Goal: Task Accomplishment & Management: Complete application form

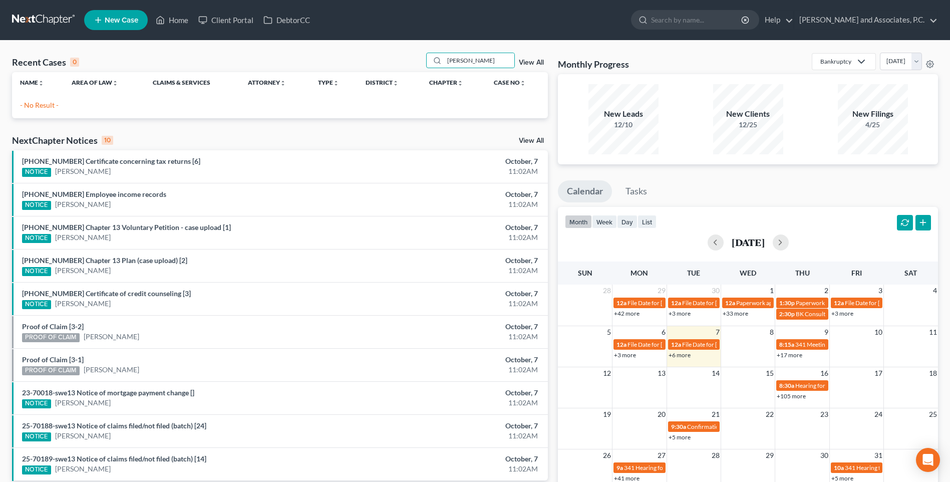
click at [128, 18] on span "New Case" at bounding box center [122, 21] width 34 height 8
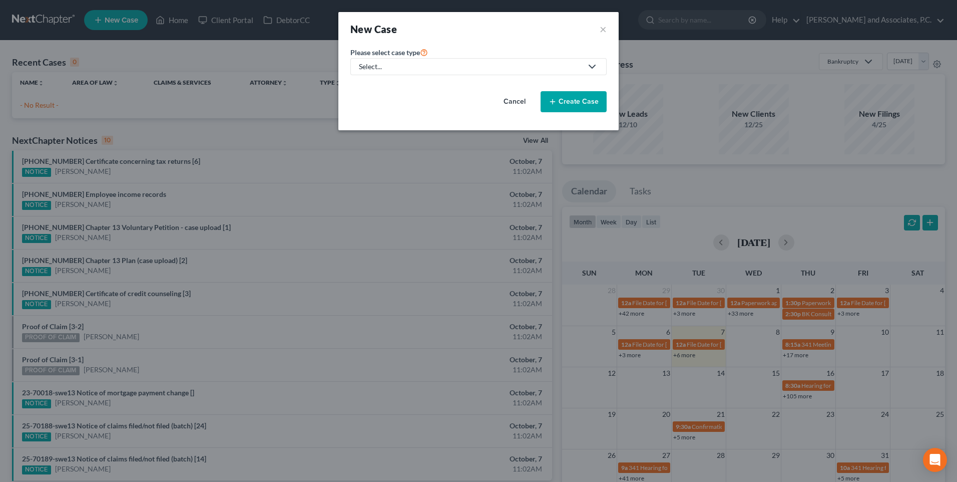
click at [184, 28] on div "New Case × Please select case type * Select... Bankruptcy Personal and Family L…" at bounding box center [478, 241] width 957 height 482
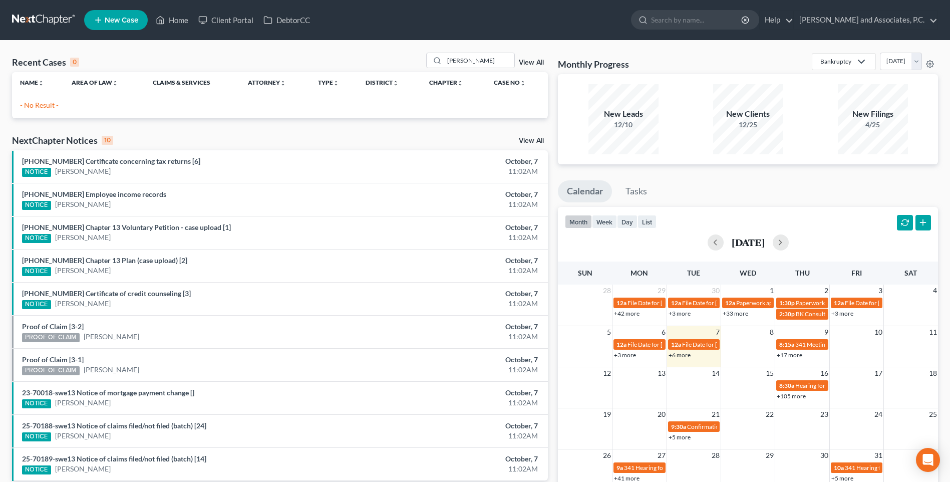
click at [126, 21] on span "New Case" at bounding box center [122, 21] width 34 height 8
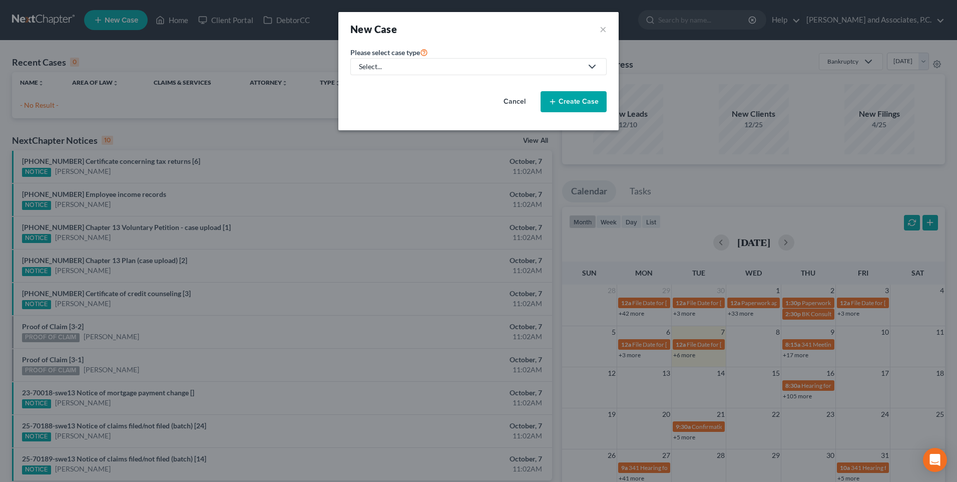
click at [426, 65] on div "Select..." at bounding box center [470, 67] width 223 height 10
click at [406, 138] on link "Trusts and Estate Planning Law" at bounding box center [408, 132] width 115 height 15
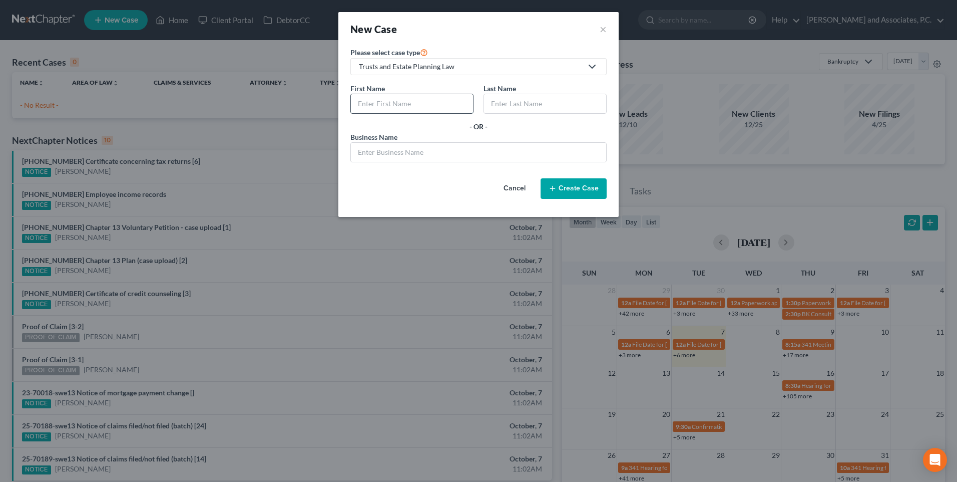
click at [409, 107] on input "text" at bounding box center [412, 103] width 122 height 19
type input "[PERSON_NAME]"
click at [587, 191] on button "Create Case" at bounding box center [574, 188] width 66 height 21
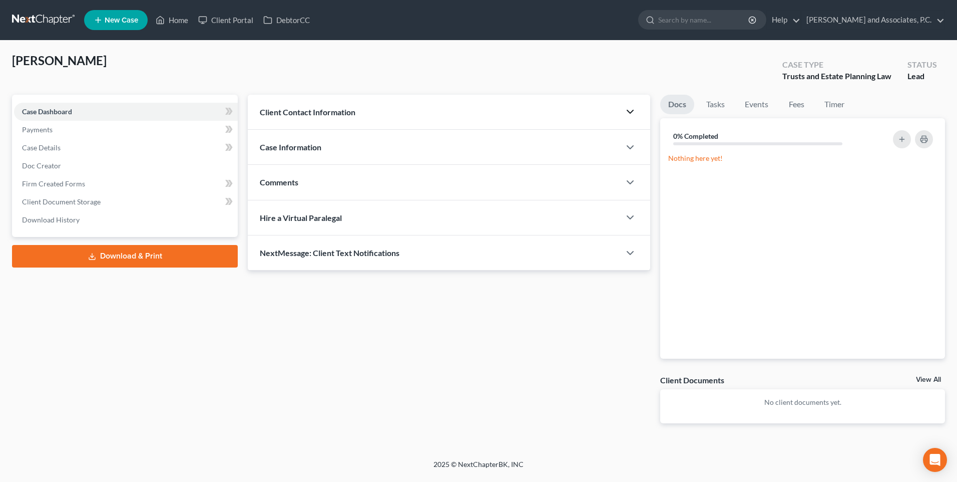
click at [630, 111] on icon "button" at bounding box center [630, 112] width 12 height 12
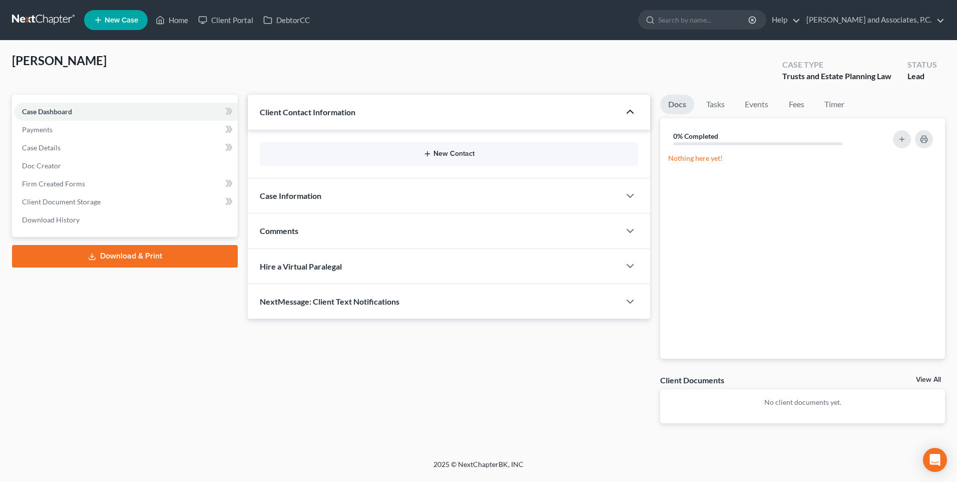
click at [467, 153] on button "New Contact" at bounding box center [449, 154] width 363 height 8
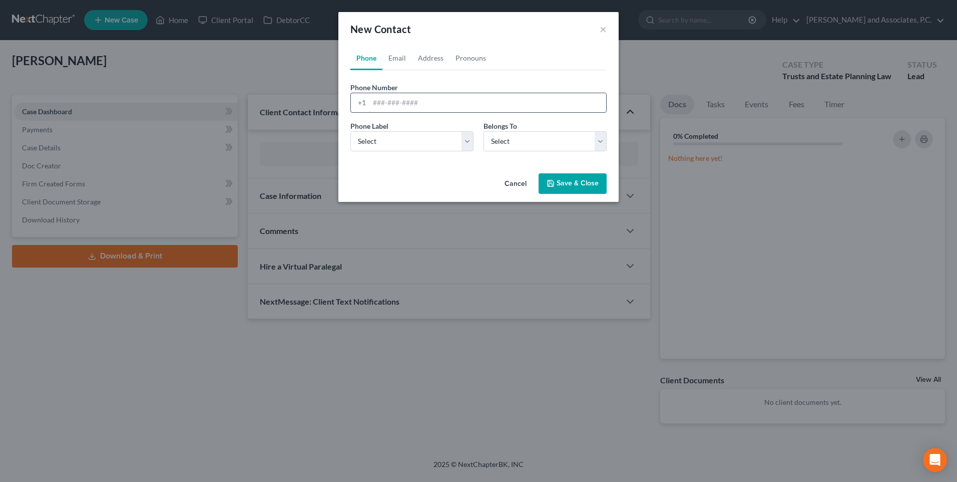
click at [404, 101] on input "tel" at bounding box center [488, 102] width 237 height 19
type input "[PHONE_NUMBER]"
click at [465, 145] on select "Select Mobile Home Work Other" at bounding box center [412, 141] width 123 height 20
select select "0"
click at [351, 131] on select "Select Mobile Home Work Other" at bounding box center [412, 141] width 123 height 20
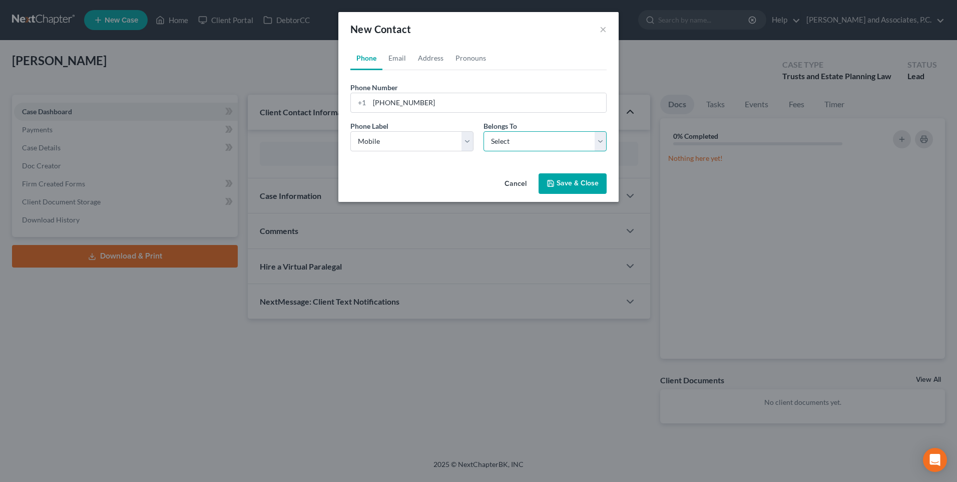
click at [601, 146] on select "Select Client Other" at bounding box center [545, 141] width 123 height 20
select select "0"
click at [484, 131] on select "Select Client Other" at bounding box center [545, 141] width 123 height 20
click at [584, 184] on button "Save & Close" at bounding box center [573, 183] width 68 height 21
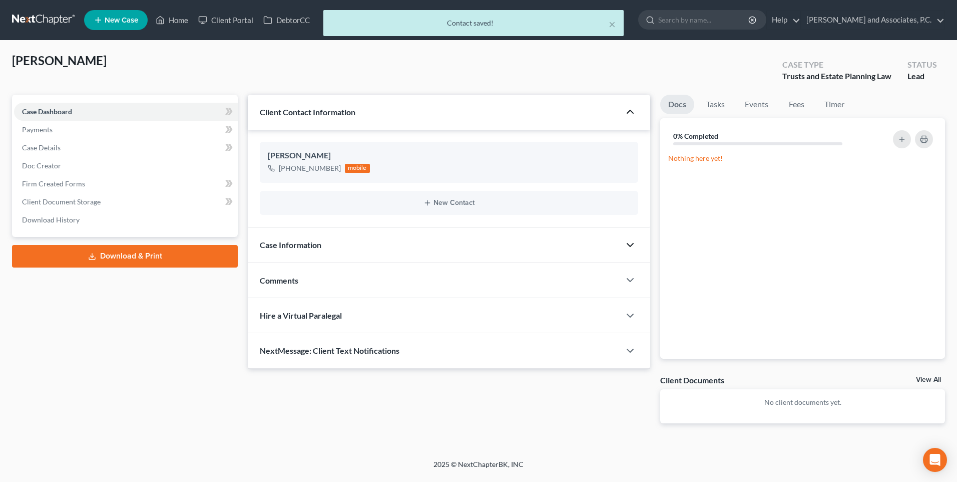
click at [628, 244] on polyline "button" at bounding box center [630, 244] width 6 height 3
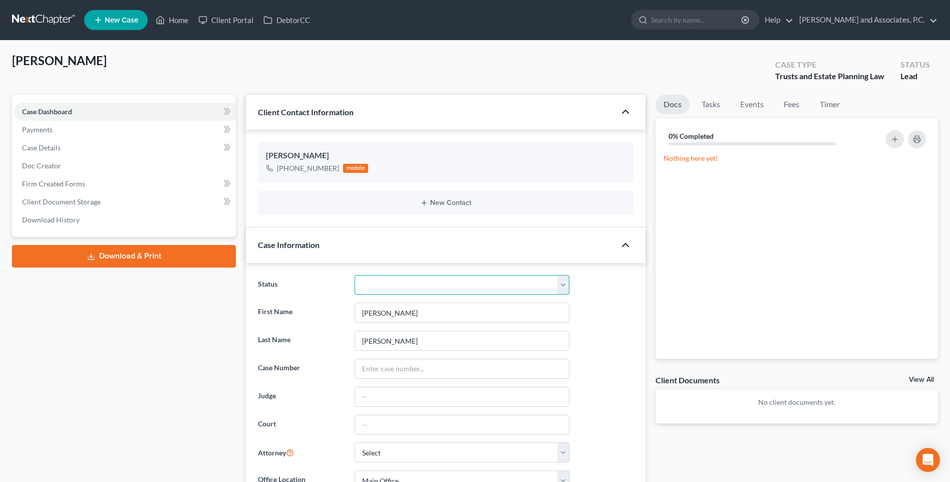
click at [558, 287] on select "Closed without Discharge Complete Converted to 7 Discharged Dismissed Filed Fin…" at bounding box center [462, 285] width 215 height 20
select select "7"
click at [355, 275] on select "Closed without Discharge Complete Converted to 7 Discharged Dismissed Filed Fin…" at bounding box center [462, 285] width 215 height 20
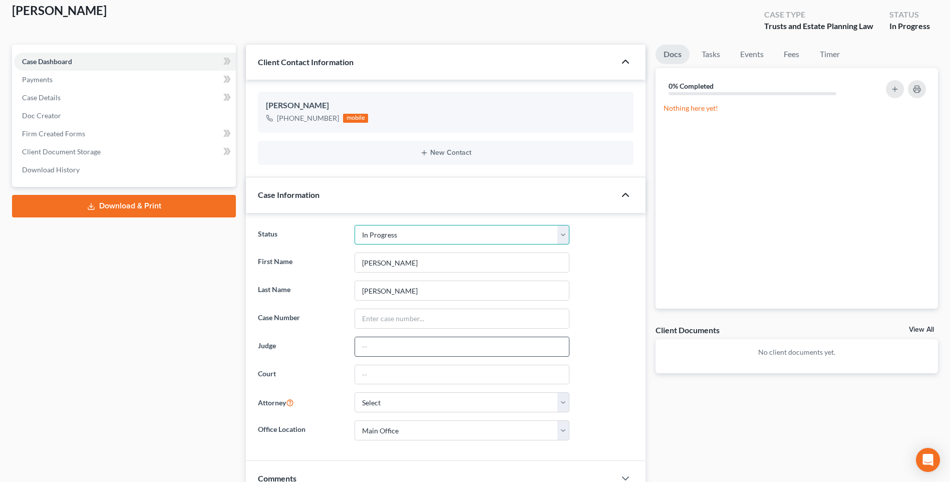
scroll to position [100, 0]
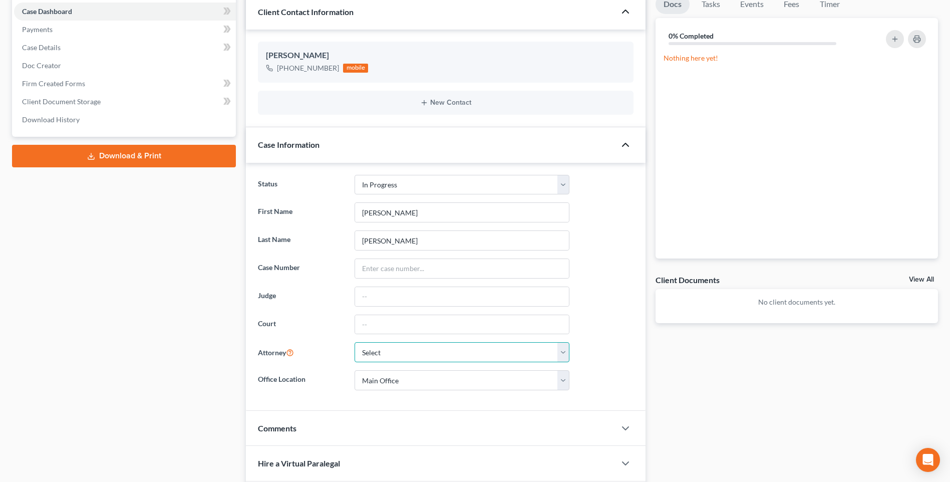
click at [560, 353] on select "Select [PERSON_NAME] - [GEOGRAPHIC_DATA] [PERSON_NAME] - OKWB [PERSON_NAME] - O…" at bounding box center [462, 352] width 215 height 20
click at [355, 342] on select "Select [PERSON_NAME] - [GEOGRAPHIC_DATA] [PERSON_NAME] - OKWB [PERSON_NAME] - O…" at bounding box center [462, 352] width 215 height 20
click at [563, 353] on select "Select [PERSON_NAME] - [GEOGRAPHIC_DATA] [PERSON_NAME] - OKWB [PERSON_NAME] - O…" at bounding box center [462, 352] width 215 height 20
click at [620, 144] on icon "button" at bounding box center [625, 145] width 12 height 12
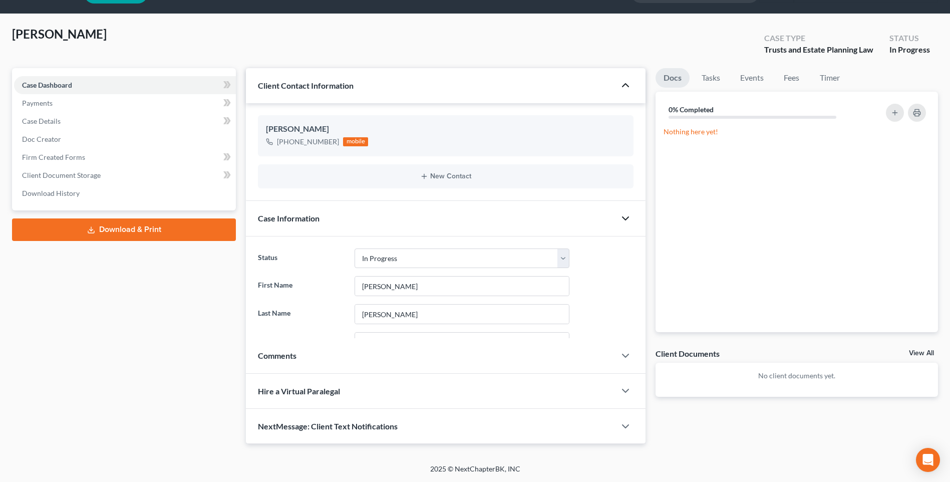
scroll to position [0, 0]
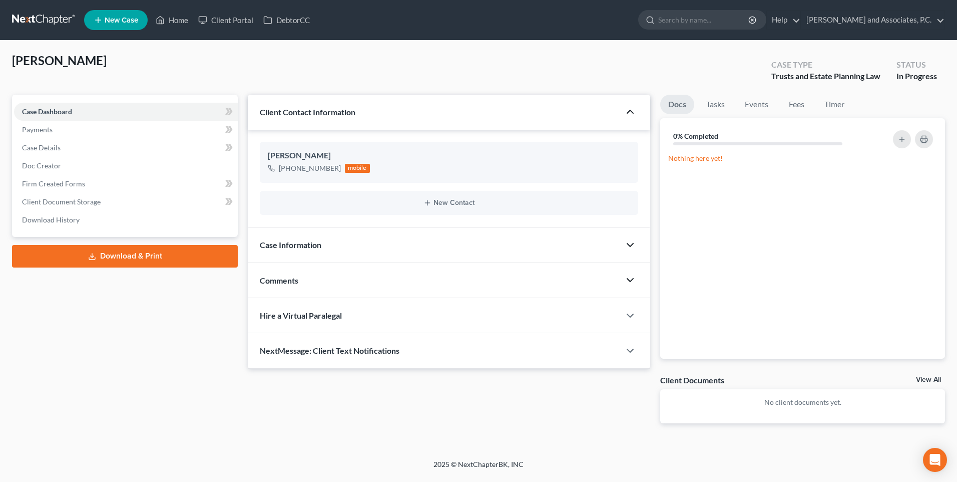
click at [633, 277] on icon "button" at bounding box center [630, 280] width 12 height 12
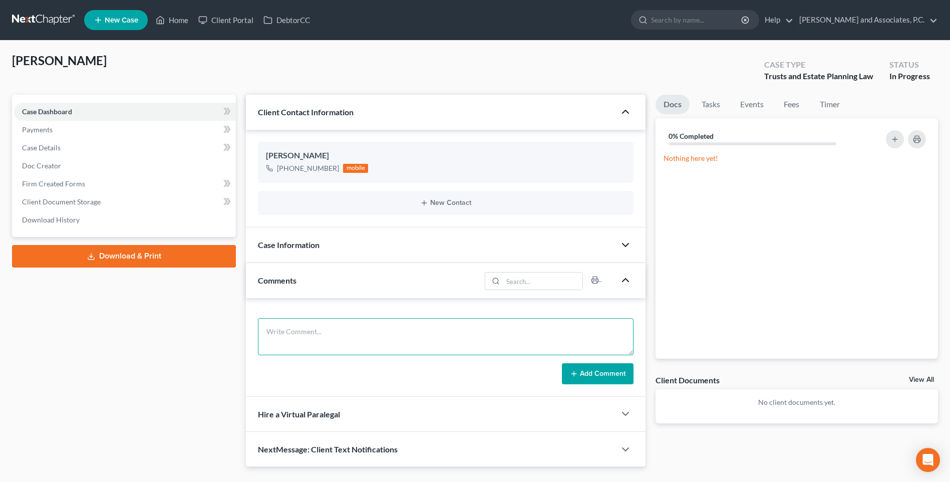
click at [295, 343] on textarea at bounding box center [446, 336] width 376 height 37
type textarea "Prepared Ladybird Deed. RA"
click at [593, 375] on button "Add Comment" at bounding box center [598, 373] width 72 height 21
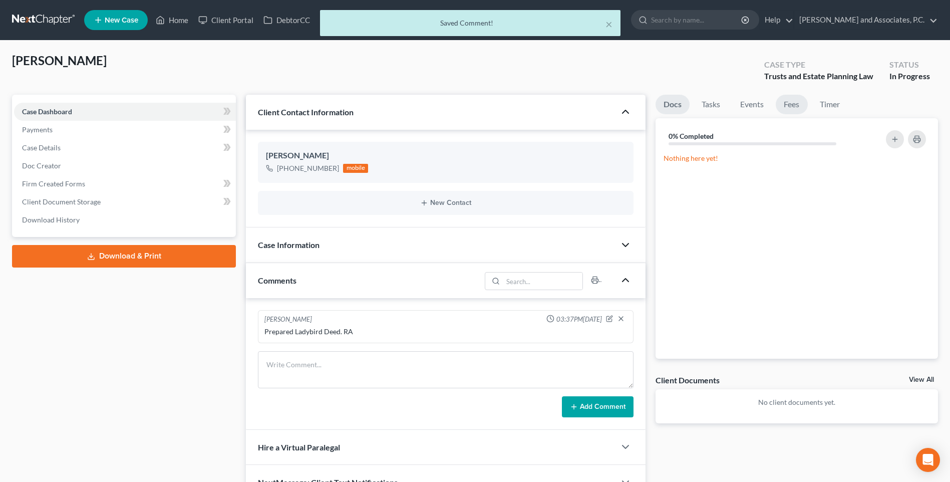
click at [789, 104] on link "Fees" at bounding box center [792, 105] width 32 height 20
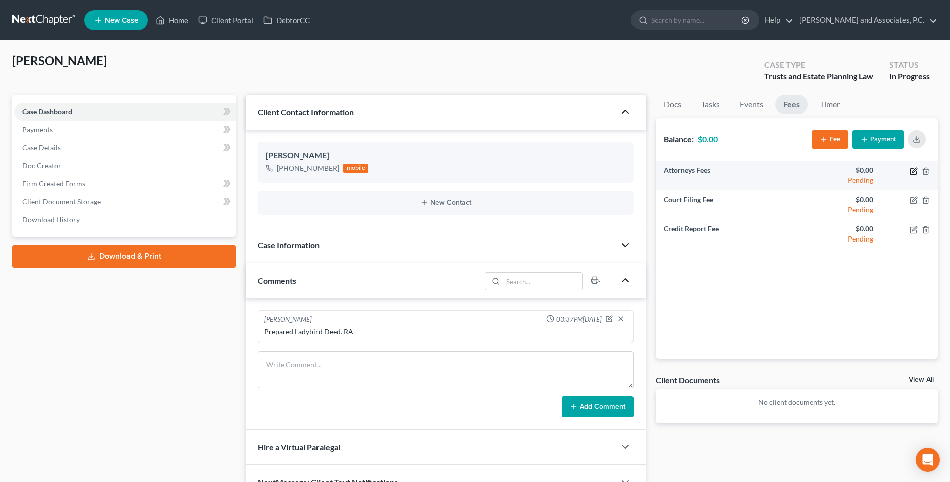
click at [913, 170] on icon "button" at bounding box center [914, 171] width 8 height 8
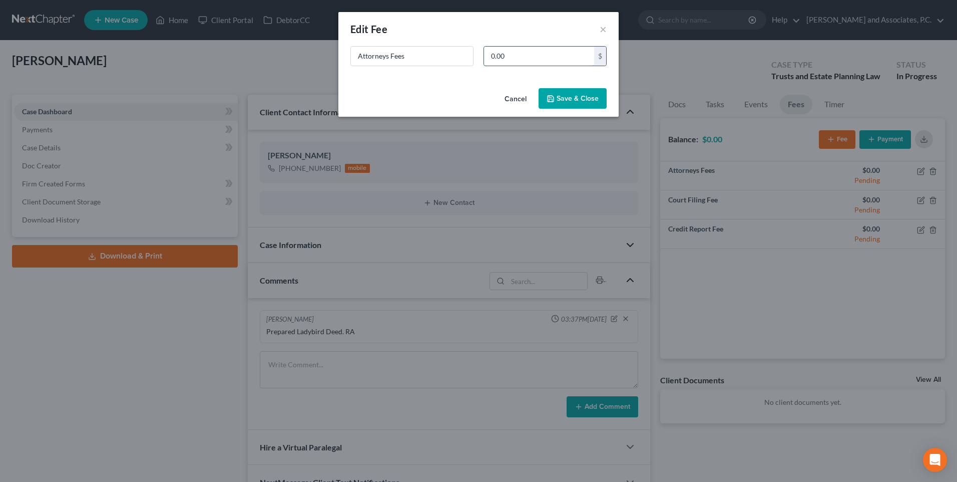
click at [520, 59] on input "0.00" at bounding box center [539, 56] width 110 height 19
type input "200.00"
click at [567, 97] on button "Save & Close" at bounding box center [573, 98] width 68 height 21
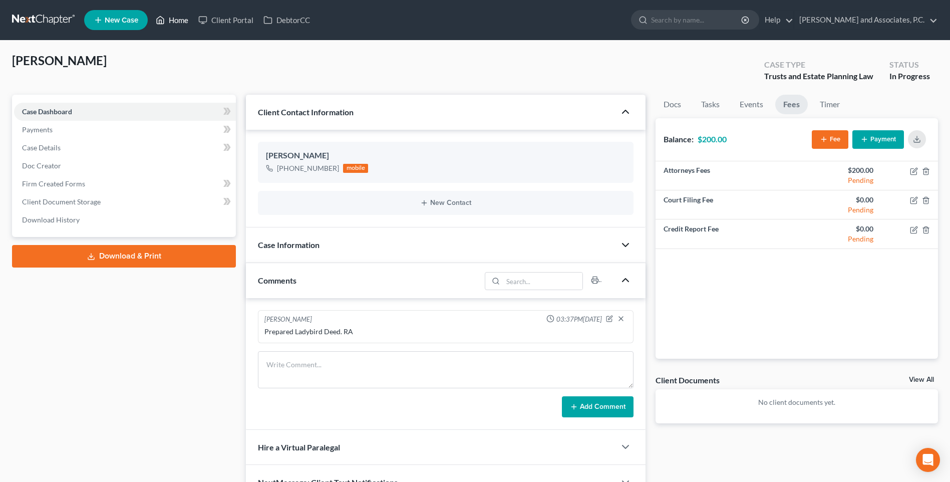
click at [182, 18] on link "Home" at bounding box center [172, 20] width 43 height 18
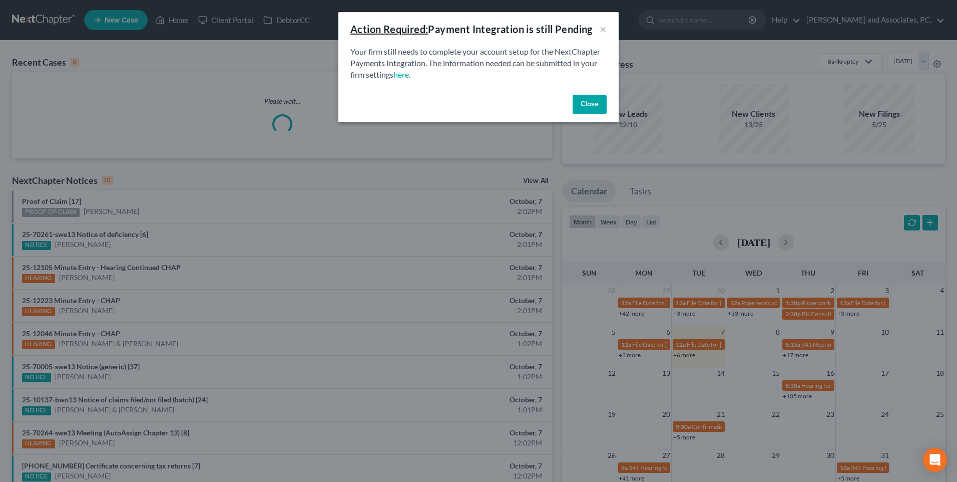
click at [587, 103] on button "Close" at bounding box center [590, 105] width 34 height 20
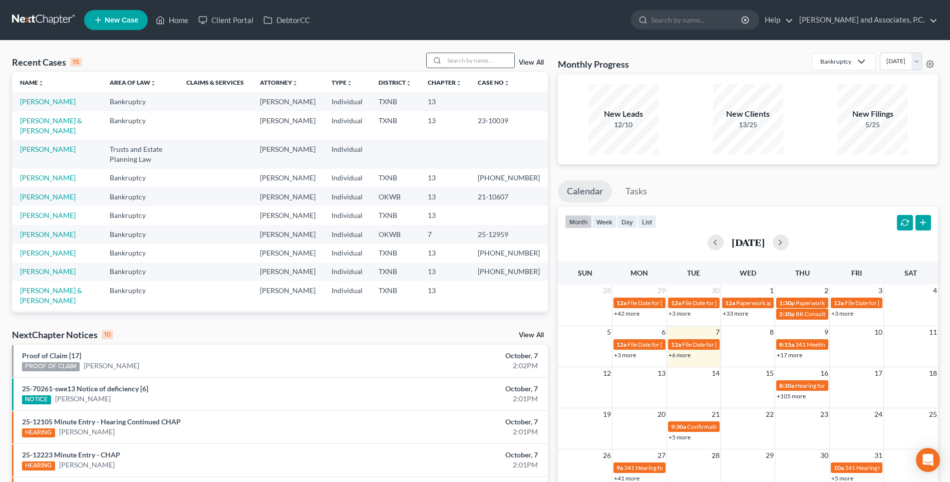
click at [466, 61] on input "search" at bounding box center [479, 60] width 70 height 15
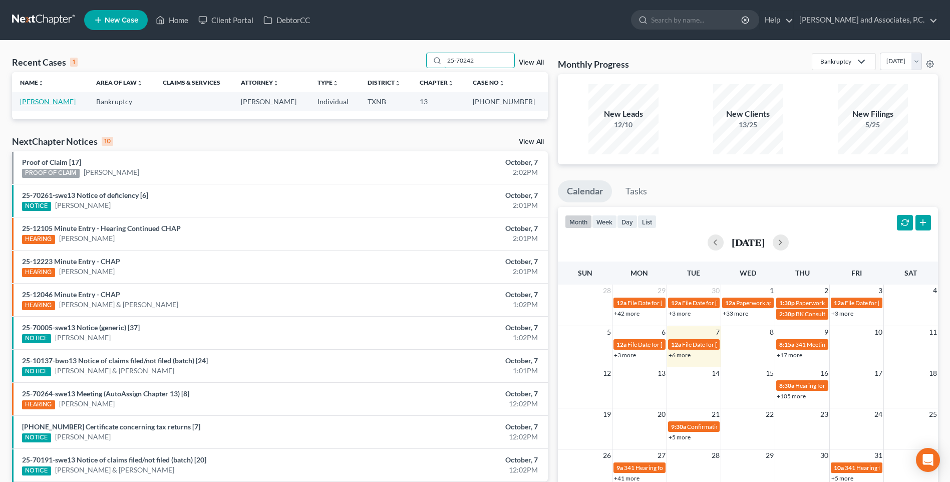
type input "25-70242"
click at [64, 104] on link "[PERSON_NAME]" at bounding box center [48, 101] width 56 height 9
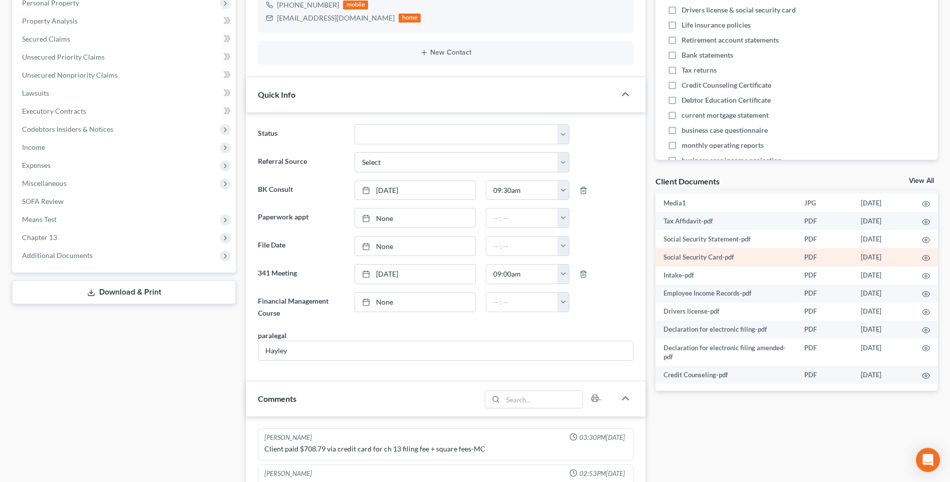
scroll to position [72, 0]
click at [376, 301] on div at bounding box center [369, 301] width 14 height 9
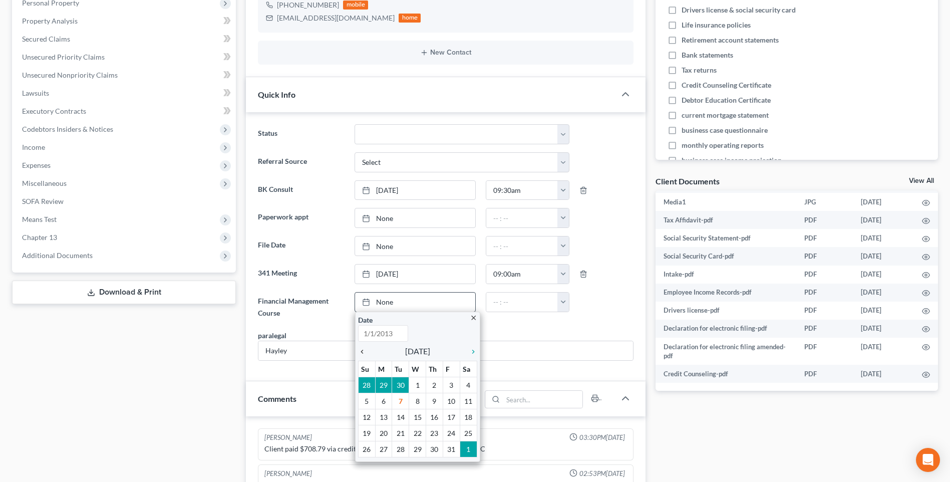
click at [364, 354] on icon "chevron_left" at bounding box center [364, 352] width 13 height 8
type input "[DATE]"
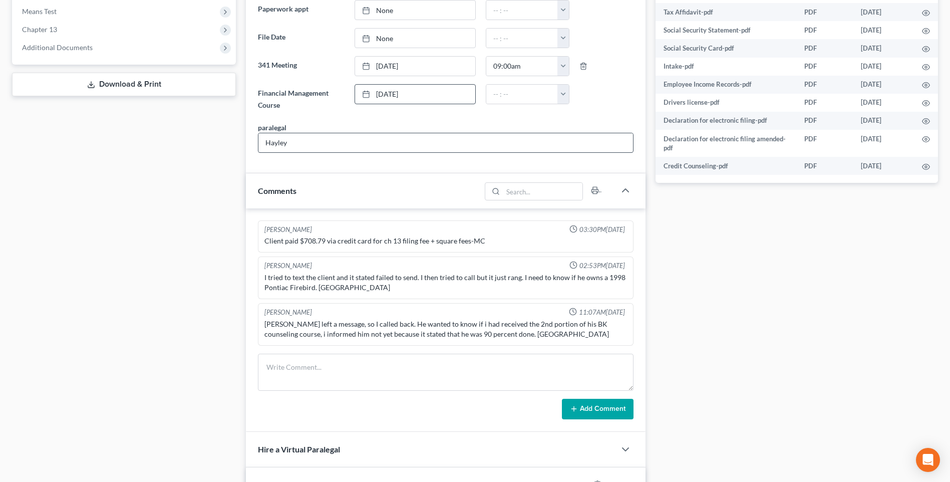
scroll to position [451, 0]
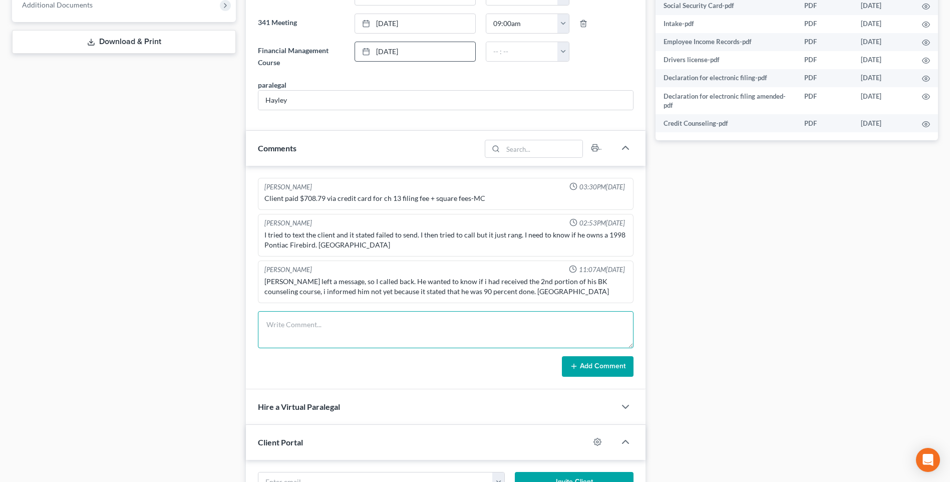
click at [287, 330] on textarea at bounding box center [446, 329] width 376 height 37
type textarea "[DATE] uploaded required documents and sent to the trustee. MC"
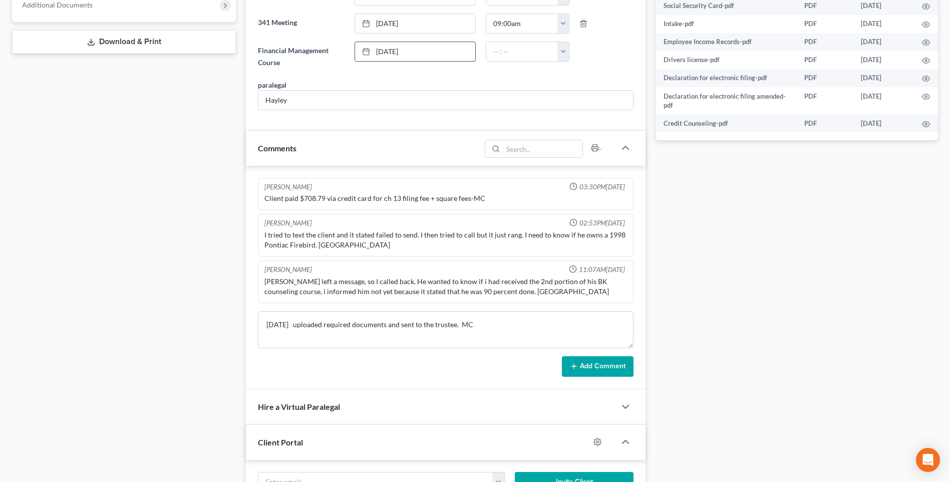
click at [589, 368] on button "Add Comment" at bounding box center [598, 366] width 72 height 21
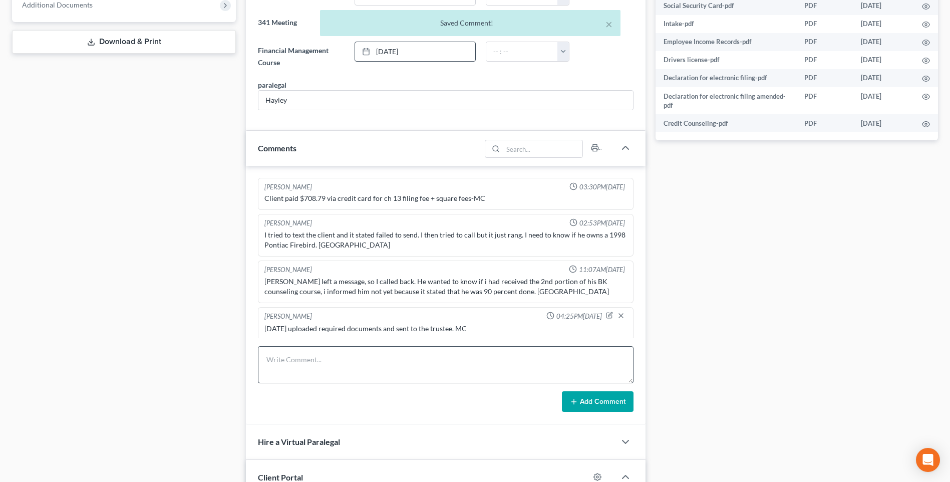
scroll to position [2, 0]
click at [316, 365] on textarea at bounding box center [446, 364] width 376 height 37
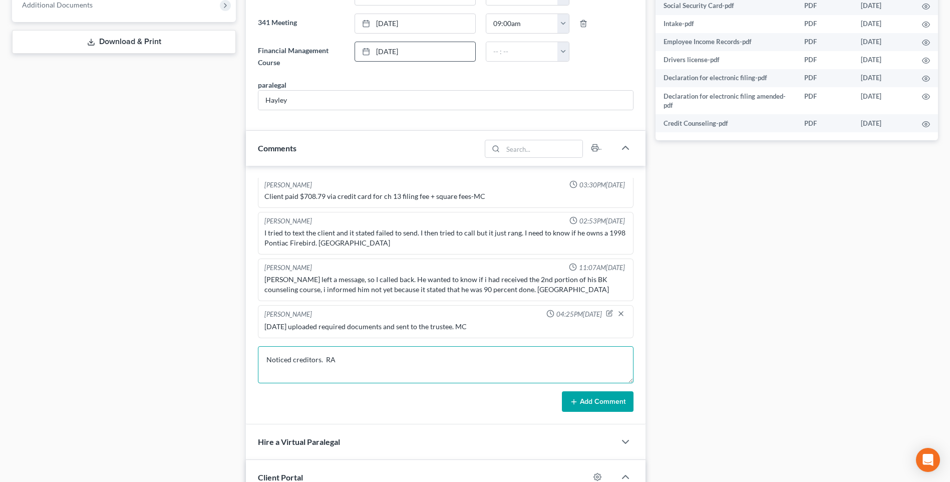
type textarea "Noticed creditors. RA"
click at [586, 401] on button "Add Comment" at bounding box center [598, 401] width 72 height 21
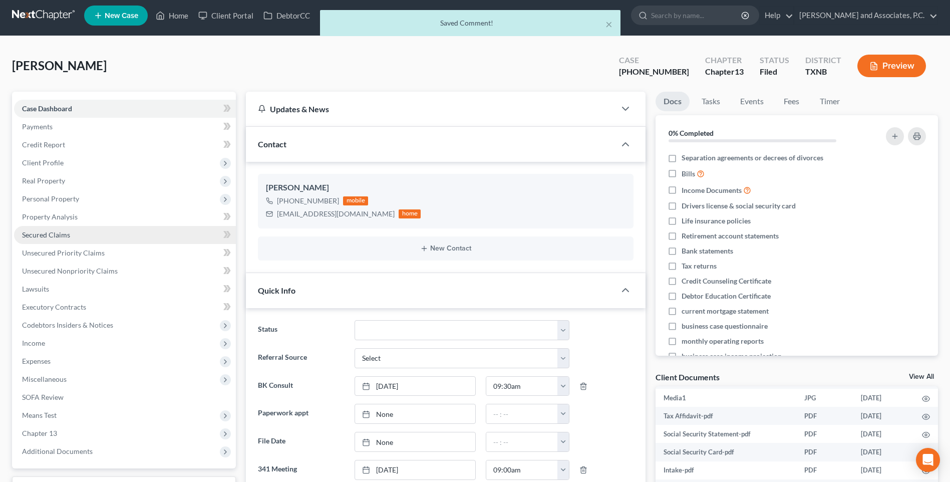
scroll to position [0, 0]
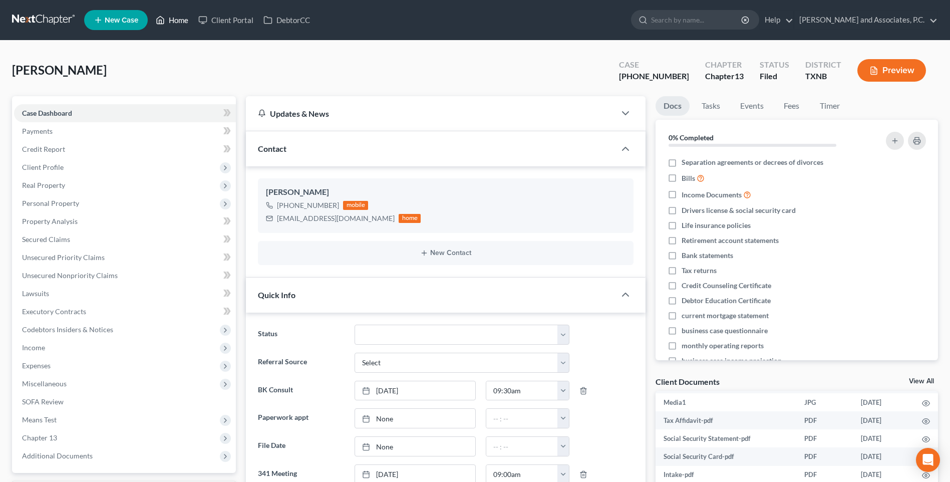
click at [179, 20] on link "Home" at bounding box center [172, 20] width 43 height 18
